Goal: Information Seeking & Learning: Find specific fact

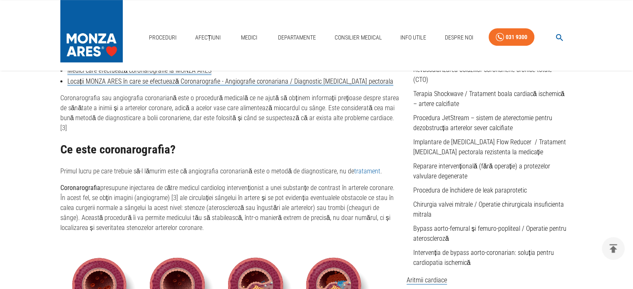
scroll to position [221, 0]
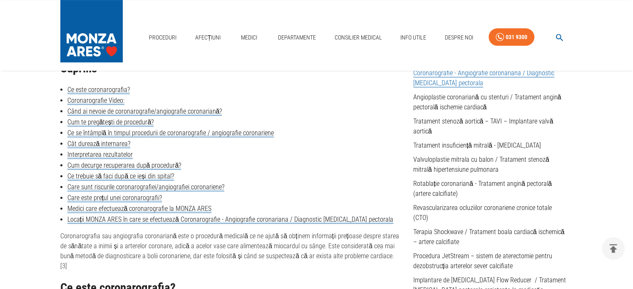
click at [145, 200] on link "Care este prețul unei coronarografii?" at bounding box center [114, 198] width 95 height 8
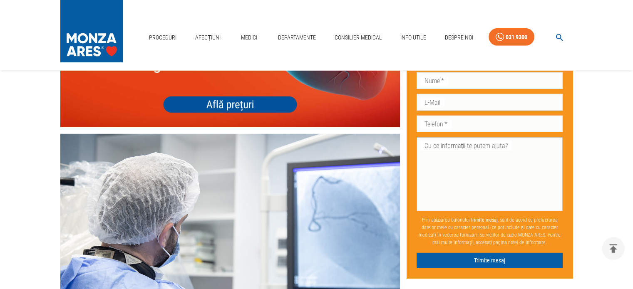
scroll to position [2406, 0]
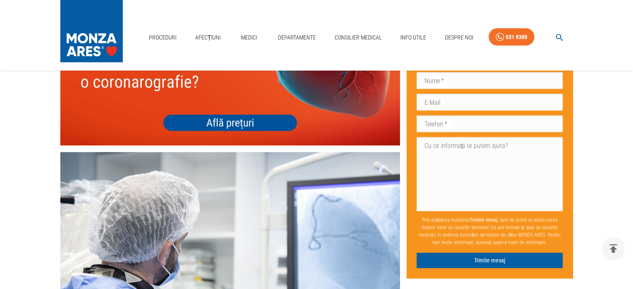
click at [256, 146] on img at bounding box center [230, 78] width 340 height 136
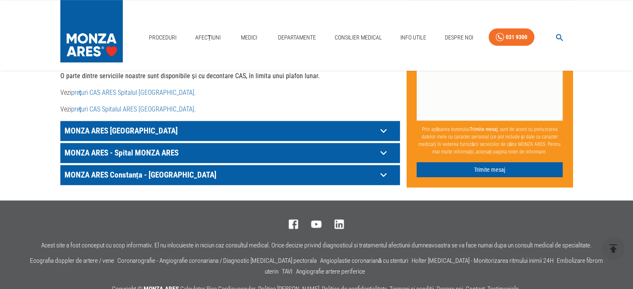
scroll to position [476, 0]
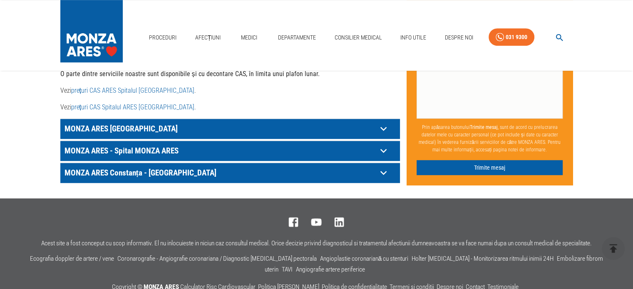
click at [383, 122] on icon at bounding box center [383, 128] width 13 height 13
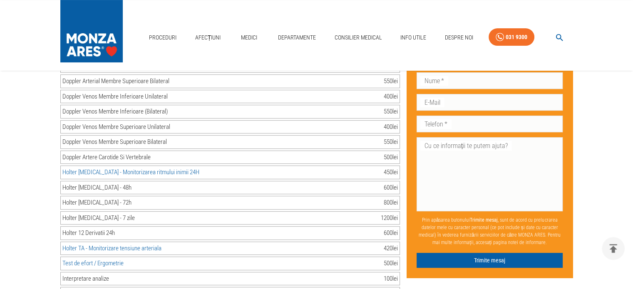
scroll to position [3605, 0]
